Goal: Navigation & Orientation: Find specific page/section

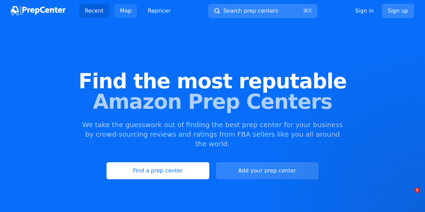
click at [125, 13] on link "Map" at bounding box center [125, 11] width 23 height 14
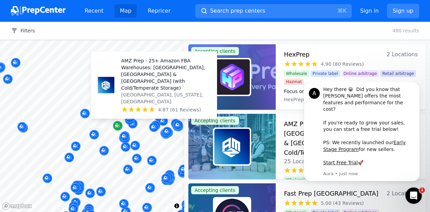
click at [96, 40] on div at bounding box center [92, 40] width 184 height 0
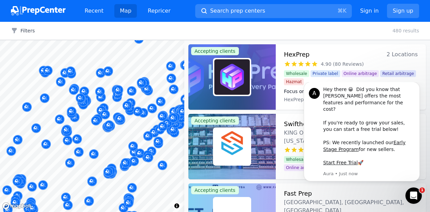
click at [167, 164] on button "Map marker" at bounding box center [163, 166] width 10 height 10
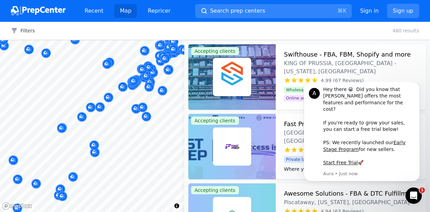
click at [159, 157] on body "Recent Map Repricer Search prep centers ⌘ K Open main menu Sign in Sign up Filt…" at bounding box center [215, 106] width 430 height 212
drag, startPoint x: 167, startPoint y: 120, endPoint x: 163, endPoint y: 144, distance: 23.9
click at [163, 144] on body "Recent Map Repricer Search prep centers ⌘ K Open main menu Sign in Sign up Filt…" at bounding box center [215, 106] width 430 height 212
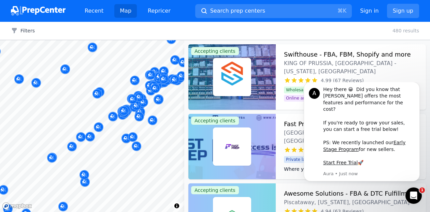
click at [166, 102] on div at bounding box center [137, 101] width 131 height 5
click at [170, 108] on div at bounding box center [129, 110] width 131 height 5
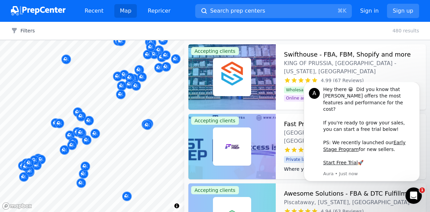
drag, startPoint x: 156, startPoint y: 81, endPoint x: 153, endPoint y: 120, distance: 39.6
click at [153, 120] on body "Recent Map Repricer Search prep centers ⌘ K Open main menu Sign in Sign up Filt…" at bounding box center [215, 106] width 430 height 212
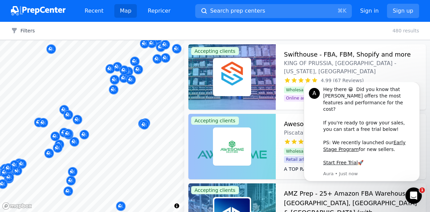
click at [172, 133] on body "Recent Map Repricer Search prep centers ⌘ K Open main menu Sign in Sign up Filt…" at bounding box center [215, 106] width 430 height 212
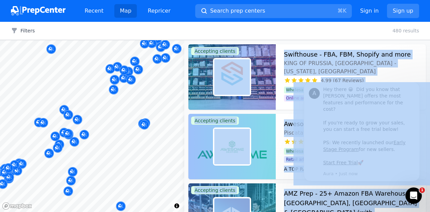
click at [173, 119] on div at bounding box center [153, 119] width 131 height 5
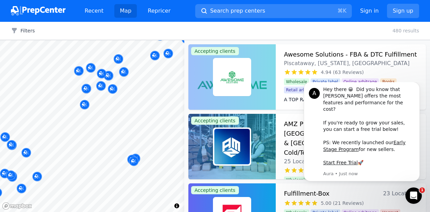
click at [153, 129] on body "Recent Map Repricer Search prep centers ⌘ K Open main menu Sign in Sign up Filt…" at bounding box center [215, 106] width 430 height 212
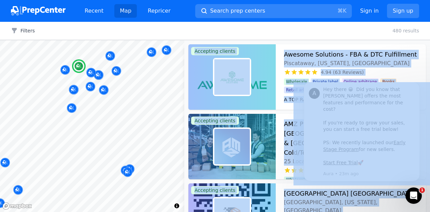
click at [317, 57] on h3 "Awesome Solutions - FBA & DTC Fulfillment" at bounding box center [350, 55] width 133 height 10
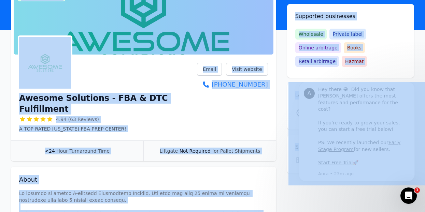
scroll to position [66, 0]
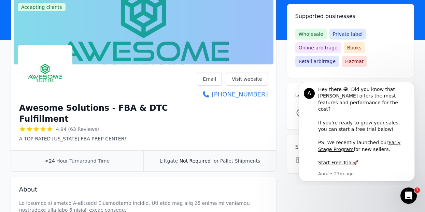
scroll to position [0, 0]
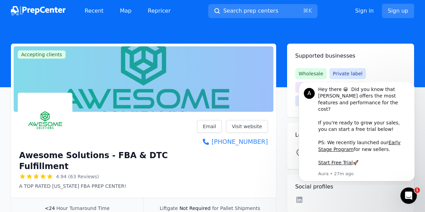
click at [363, 187] on h2 "Social profiles" at bounding box center [350, 187] width 111 height 8
click at [411, 86] on icon "Dismiss notification" at bounding box center [413, 84] width 4 height 4
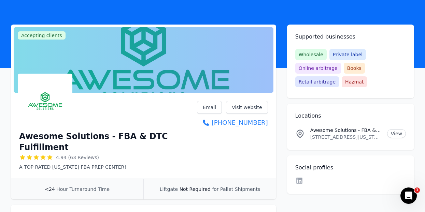
scroll to position [19, 0]
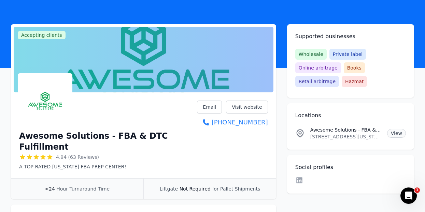
click at [392, 132] on link "View" at bounding box center [396, 133] width 19 height 9
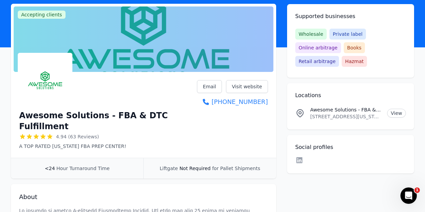
scroll to position [6, 0]
